Goal: Task Accomplishment & Management: Use online tool/utility

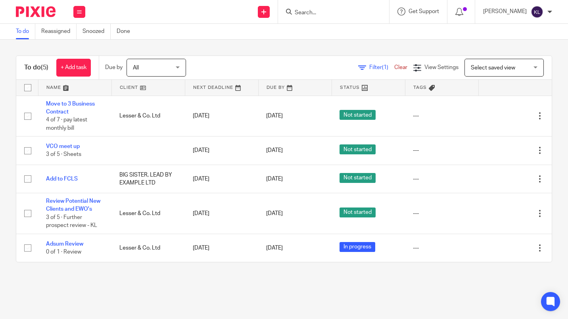
click at [95, 34] on link "Snoozed" at bounding box center [97, 31] width 28 height 15
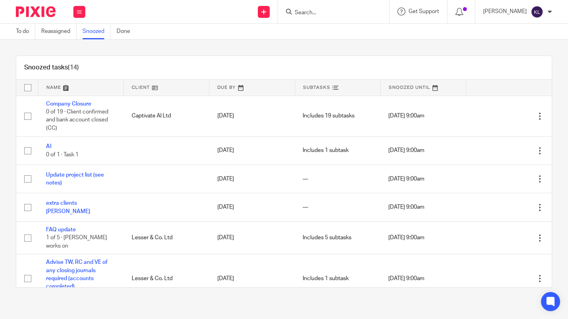
click at [17, 32] on link "To do" at bounding box center [25, 31] width 19 height 15
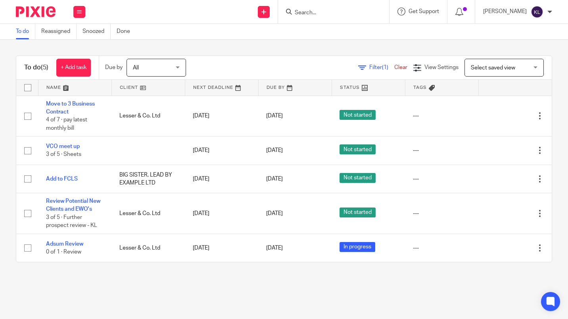
click at [72, 71] on link "+ Add task" at bounding box center [73, 68] width 35 height 18
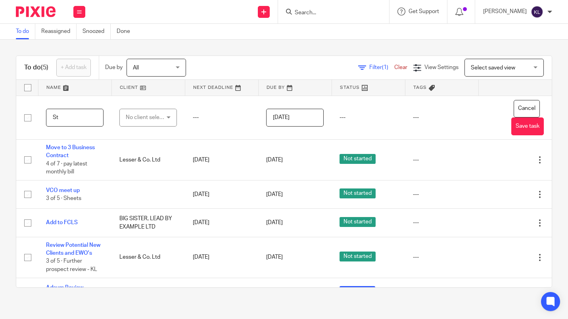
type input "S"
type input "VBM"
click at [512, 126] on button "Save task" at bounding box center [528, 126] width 33 height 18
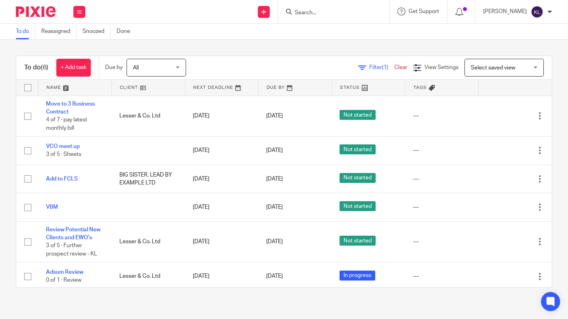
click at [52, 208] on link "VBM" at bounding box center [52, 207] width 12 height 6
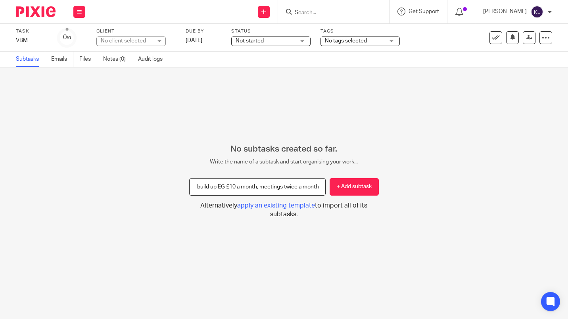
scroll to position [0, 81]
click at [229, 188] on input "start with bottom tier only and build up EG £10 a month, meetings twice a month" at bounding box center [257, 187] width 137 height 18
type input "start with bottom tier only and build up EG £17 month, meetings twice a month"
click at [354, 191] on button "+ Add subtask" at bounding box center [354, 187] width 49 height 18
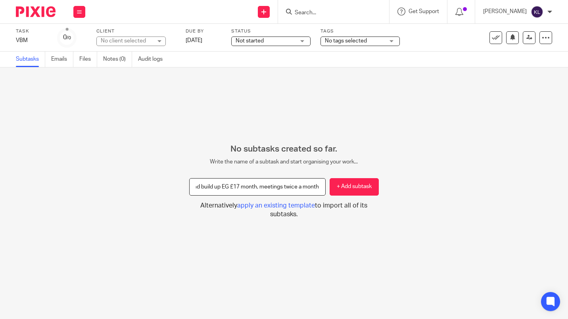
scroll to position [0, 0]
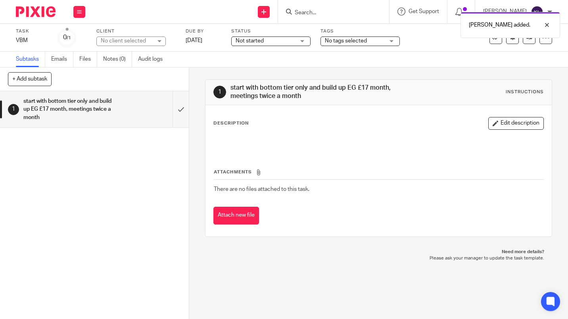
click at [39, 79] on button "+ Add subtask" at bounding box center [30, 78] width 44 height 13
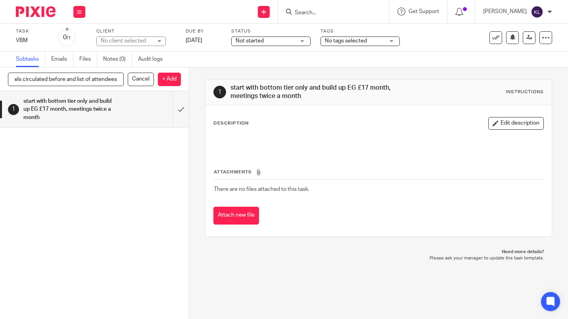
scroll to position [0, 91]
type input "each meeting will have contact details circulated before and list of attendees"
click at [167, 81] on p "+ Add" at bounding box center [169, 79] width 23 height 13
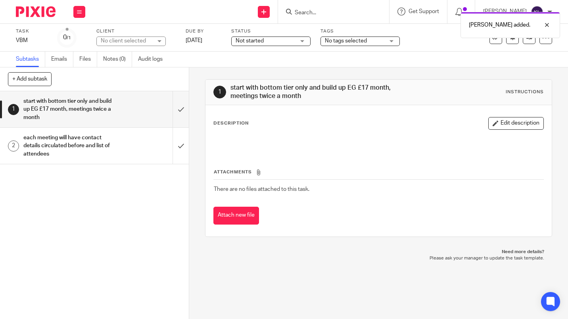
click at [30, 79] on button "+ Add subtask" at bounding box center [30, 78] width 44 height 13
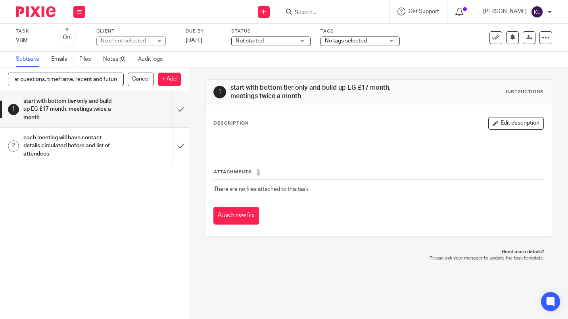
scroll to position [0, 15]
type input "better questions, timeframe, recent and future"
click at [168, 79] on p "+ Add" at bounding box center [169, 79] width 23 height 13
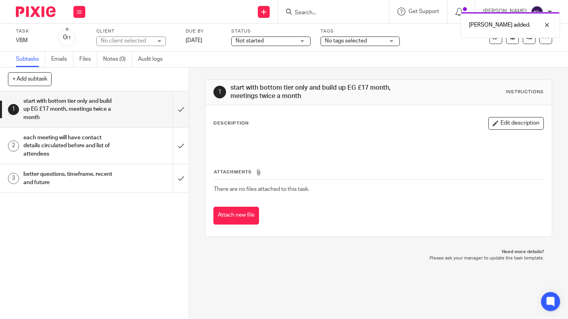
click at [38, 185] on h1 "better questions, timeframe, recent and future" at bounding box center [70, 178] width 94 height 20
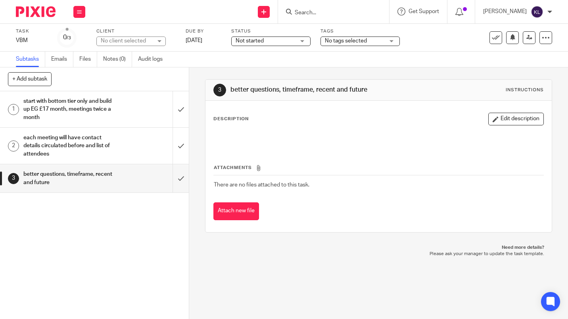
click at [542, 43] on div at bounding box center [546, 37] width 13 height 13
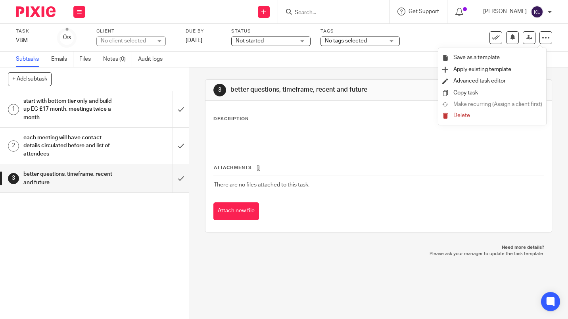
click at [495, 81] on link "Advanced task editor" at bounding box center [480, 81] width 52 height 6
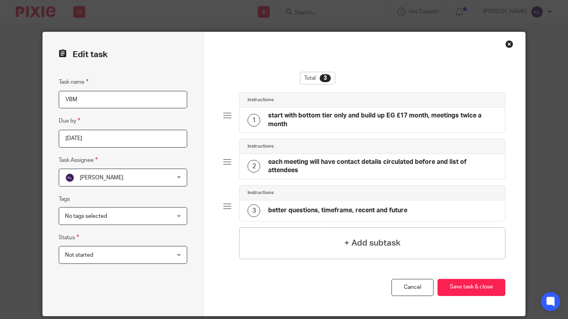
click at [429, 208] on div "3 better questions, timeframe, recent and future" at bounding box center [372, 210] width 265 height 21
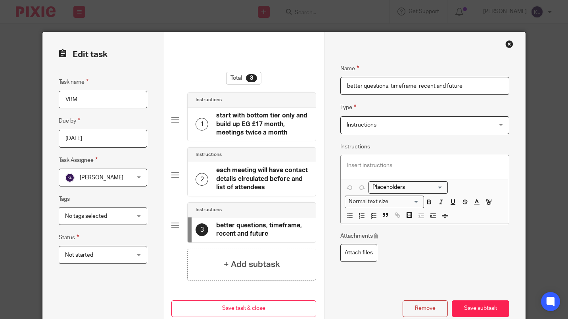
click at [481, 86] on input "better questions, timeframe, recent and future" at bounding box center [425, 86] width 169 height 18
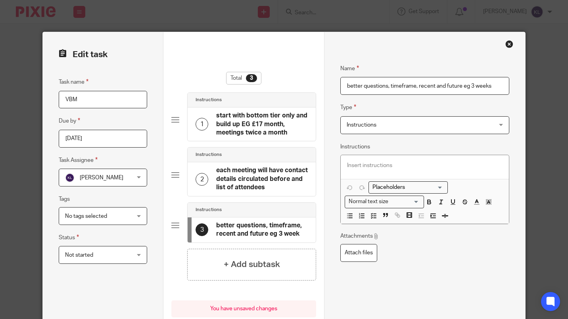
type input "better questions, timeframe, recent and future eg 3 weeks"
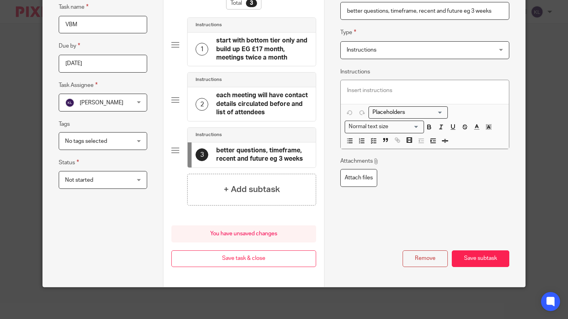
click at [484, 260] on button "Save subtask" at bounding box center [481, 258] width 58 height 17
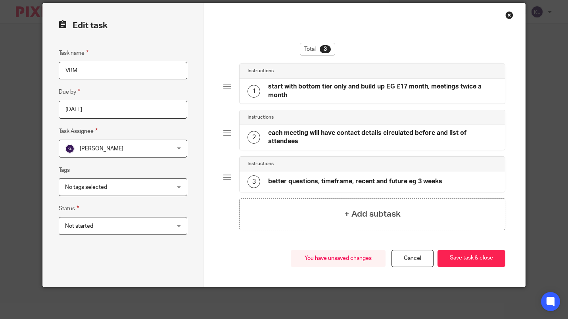
scroll to position [29, 0]
click at [466, 263] on button "Save task & close" at bounding box center [472, 258] width 68 height 17
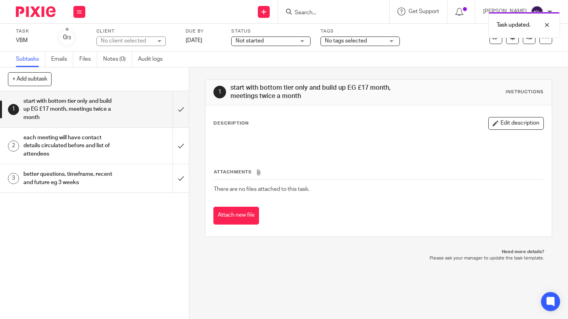
click at [30, 77] on button "+ Add subtask" at bounding box center [30, 78] width 44 height 13
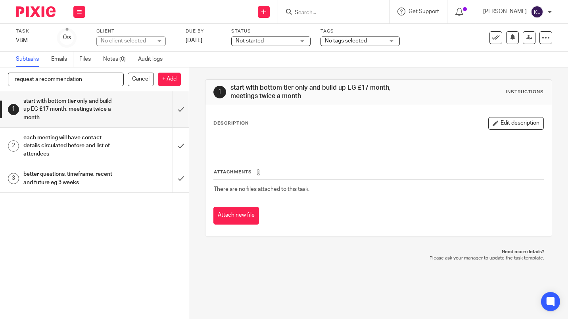
type input "request a recommendation"
click at [171, 81] on p "+ Add" at bounding box center [169, 79] width 23 height 13
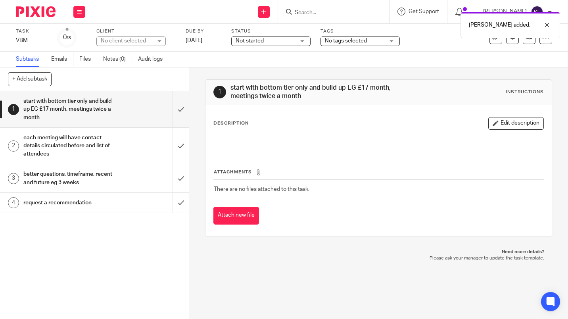
click at [37, 81] on button "+ Add subtask" at bounding box center [30, 78] width 44 height 13
click at [171, 84] on p "+ Add" at bounding box center [169, 79] width 23 height 13
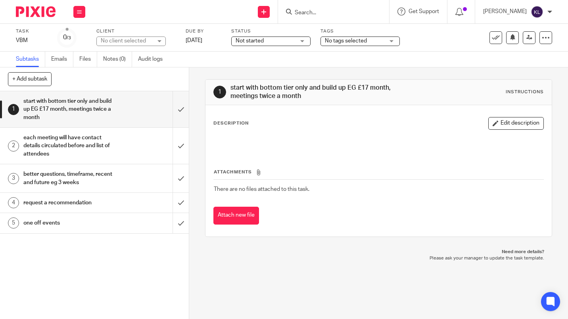
click at [30, 79] on button "+ Add subtask" at bounding box center [30, 78] width 44 height 13
click at [28, 302] on div "1 start with bottom tier only and build up EG £17 month, meetings twice a month…" at bounding box center [94, 205] width 189 height 228
click at [107, 79] on input "build up to next tier EG March 2" at bounding box center [66, 79] width 116 height 13
type input "build up to next tier EG March 2026"
click at [173, 81] on p "+ Add" at bounding box center [169, 79] width 23 height 13
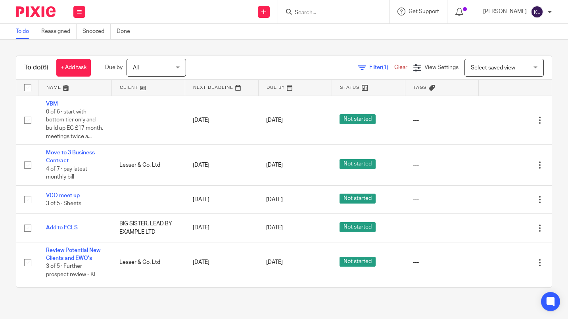
click at [69, 69] on link "+ Add task" at bounding box center [73, 68] width 35 height 18
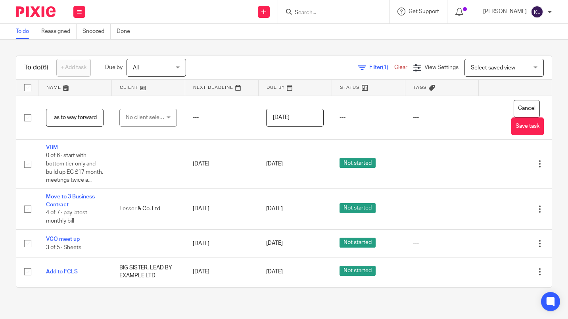
scroll to position [0, 58]
type input "Summary and update as to way forward"
click at [138, 118] on div "No client selected" at bounding box center [146, 117] width 40 height 17
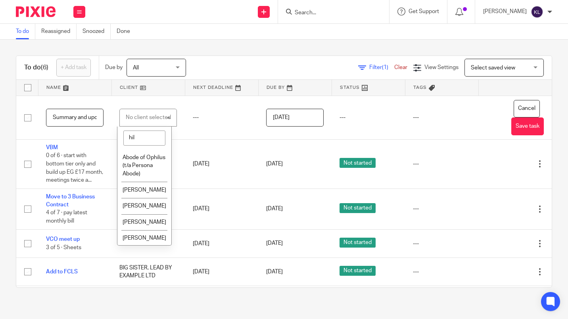
type input "hilm"
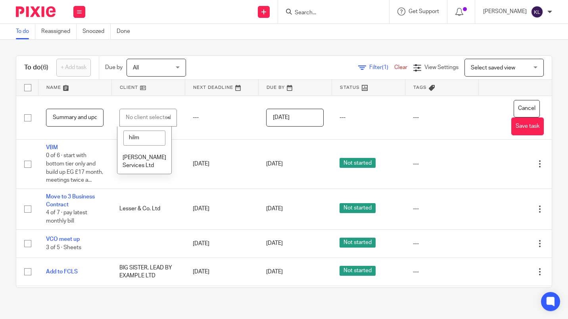
click at [134, 165] on span "[PERSON_NAME] Services Ltd" at bounding box center [145, 162] width 44 height 14
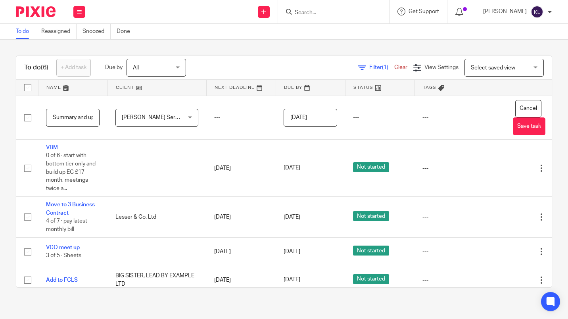
click at [513, 127] on button "Save task" at bounding box center [529, 126] width 33 height 18
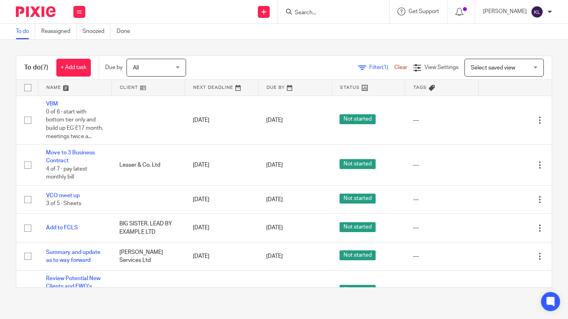
click at [85, 46] on div "To do (7) + Add task Due by All All [DATE] [DATE] This week Next week This mont…" at bounding box center [284, 172] width 568 height 264
